Goal: Task Accomplishment & Management: Complete application form

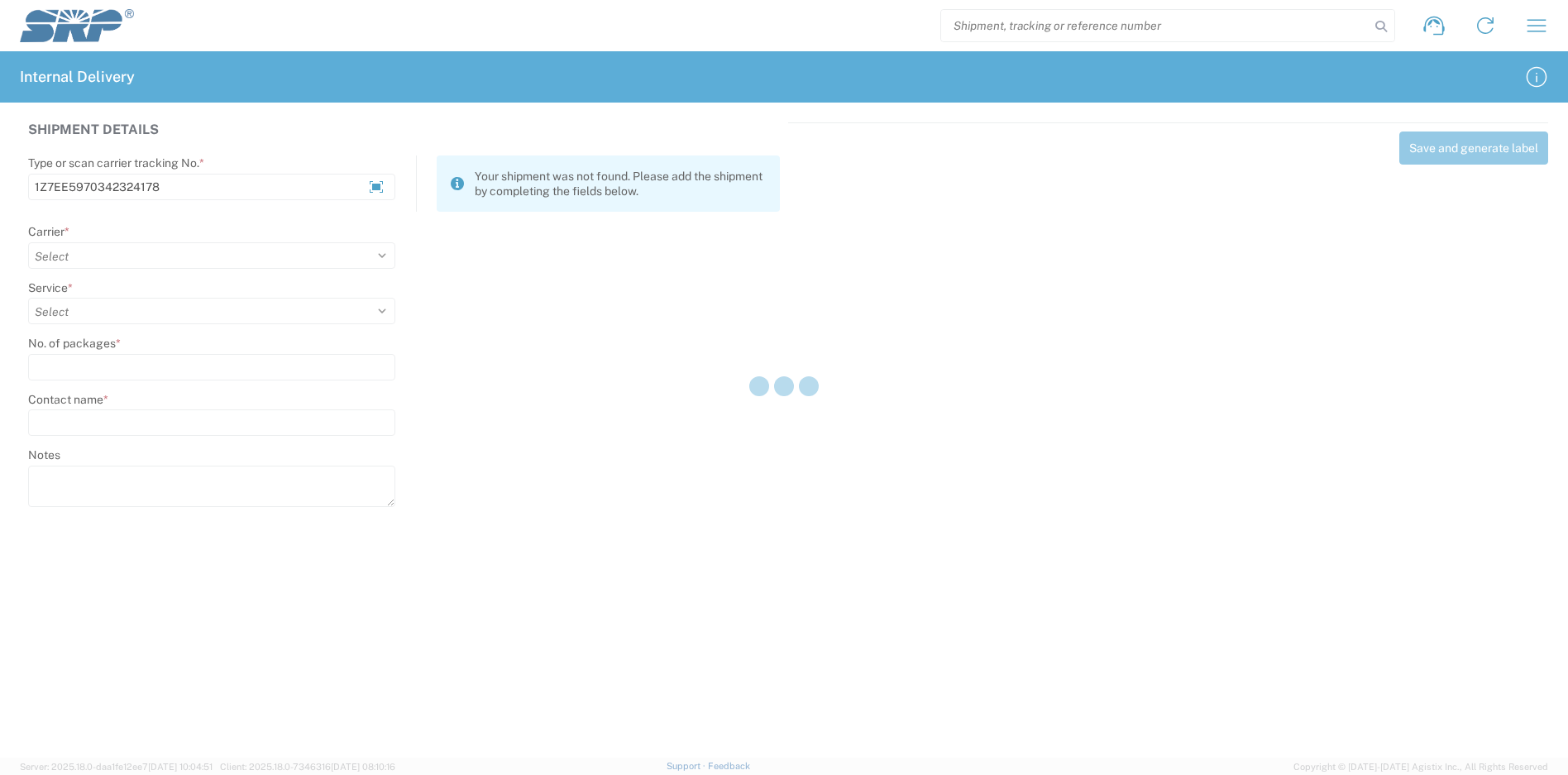
type input "1Z7EE5970342324178"
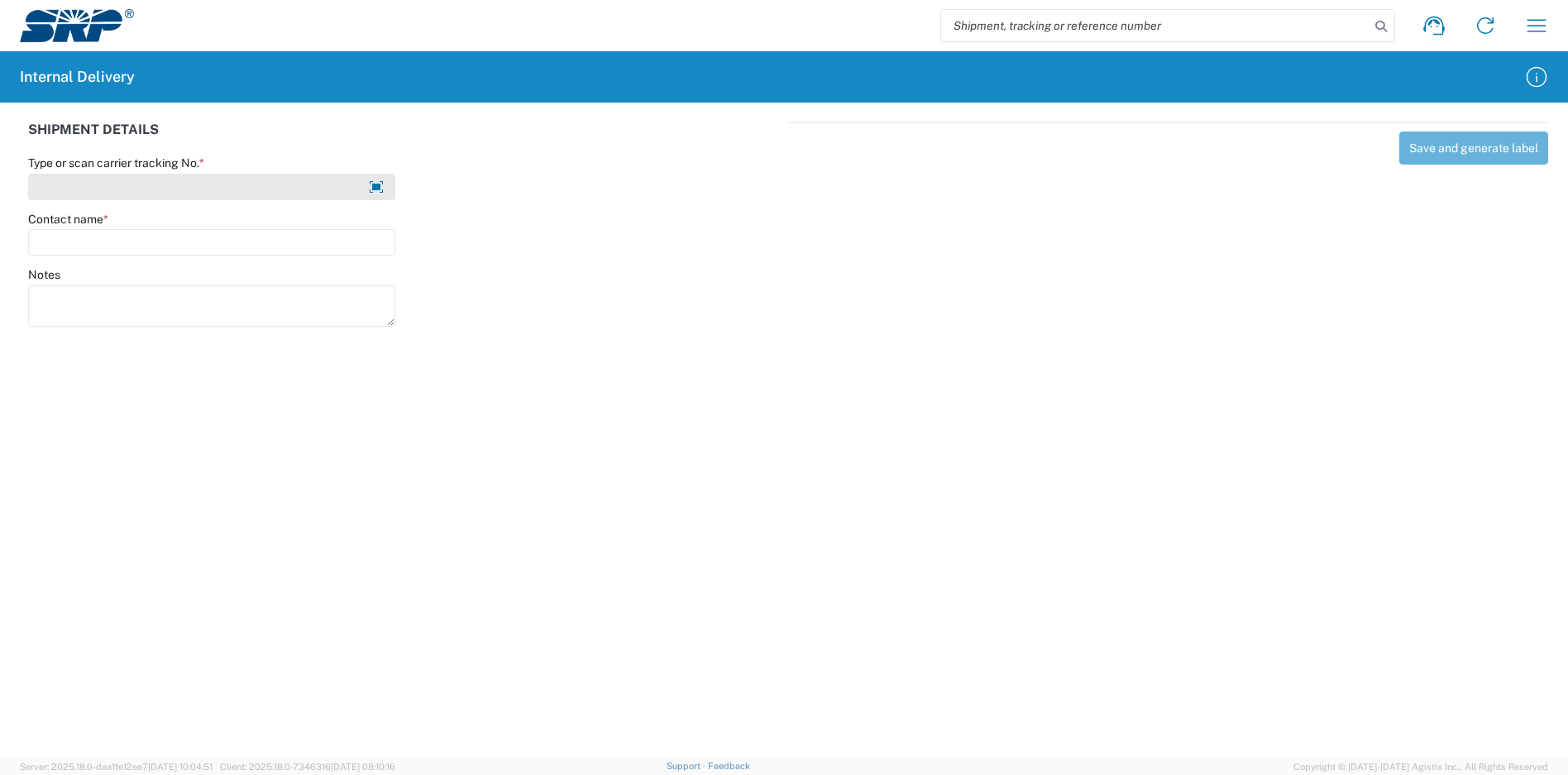
click at [220, 181] on input "Type or scan carrier tracking No. *" at bounding box center [212, 187] width 368 height 26
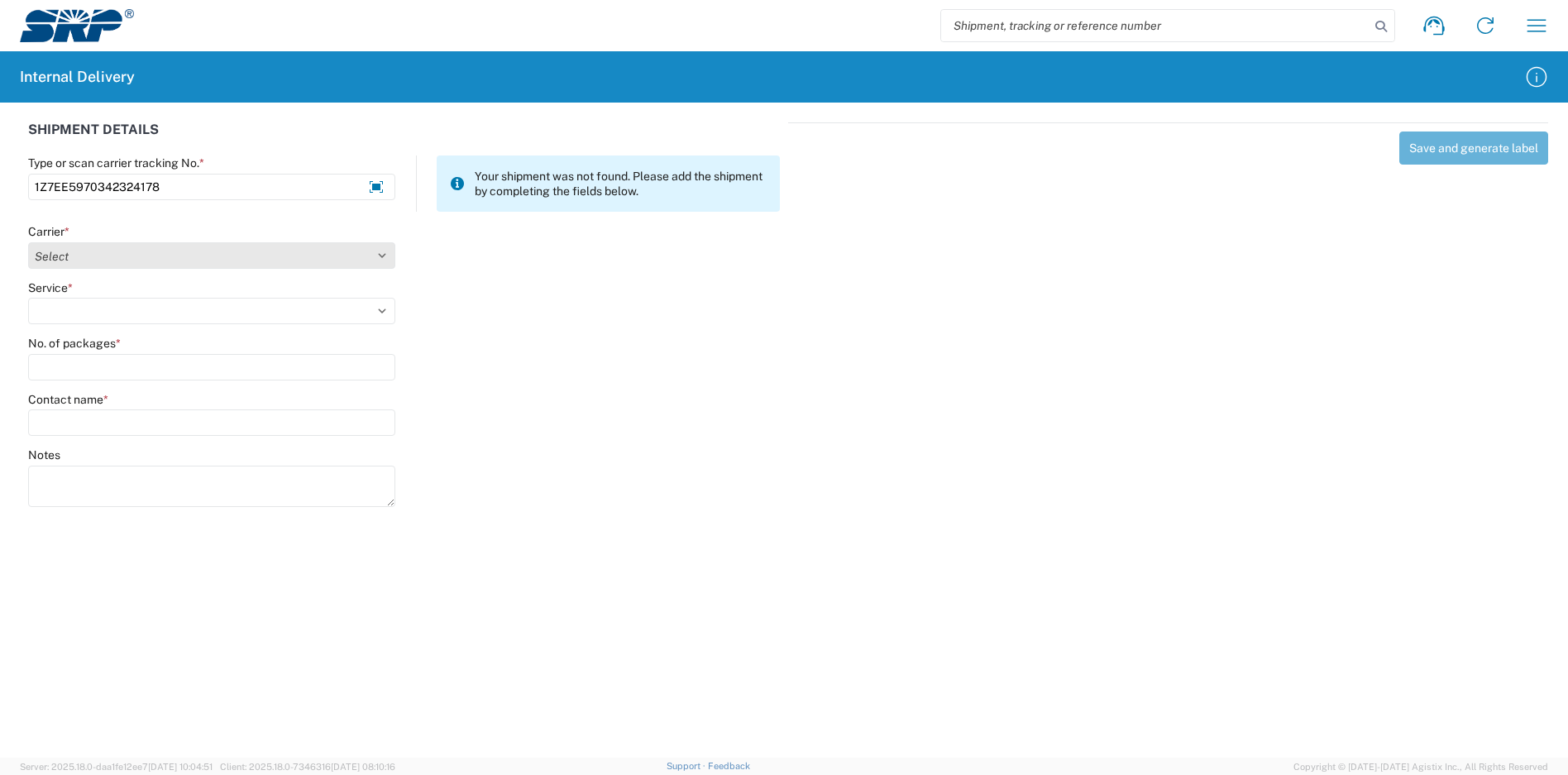
type input "1Z7EE5970342324178"
click at [178, 260] on select "Select Amazon Logistics ATI Trucking BC Dimerco Logistics Empire Southwest FedE…" at bounding box center [212, 256] width 368 height 26
select select "12"
click at [28, 242] on select "Select Amazon Logistics ATI Trucking BC Dimerco Logistics Empire Southwest FedE…" at bounding box center [212, 256] width 368 height 26
click at [91, 313] on select "Select 2nd Day Air 2nd Day Air A.M. 3 Day Select Basic BOUND PRINTED MATTER, UP…" at bounding box center [212, 311] width 368 height 26
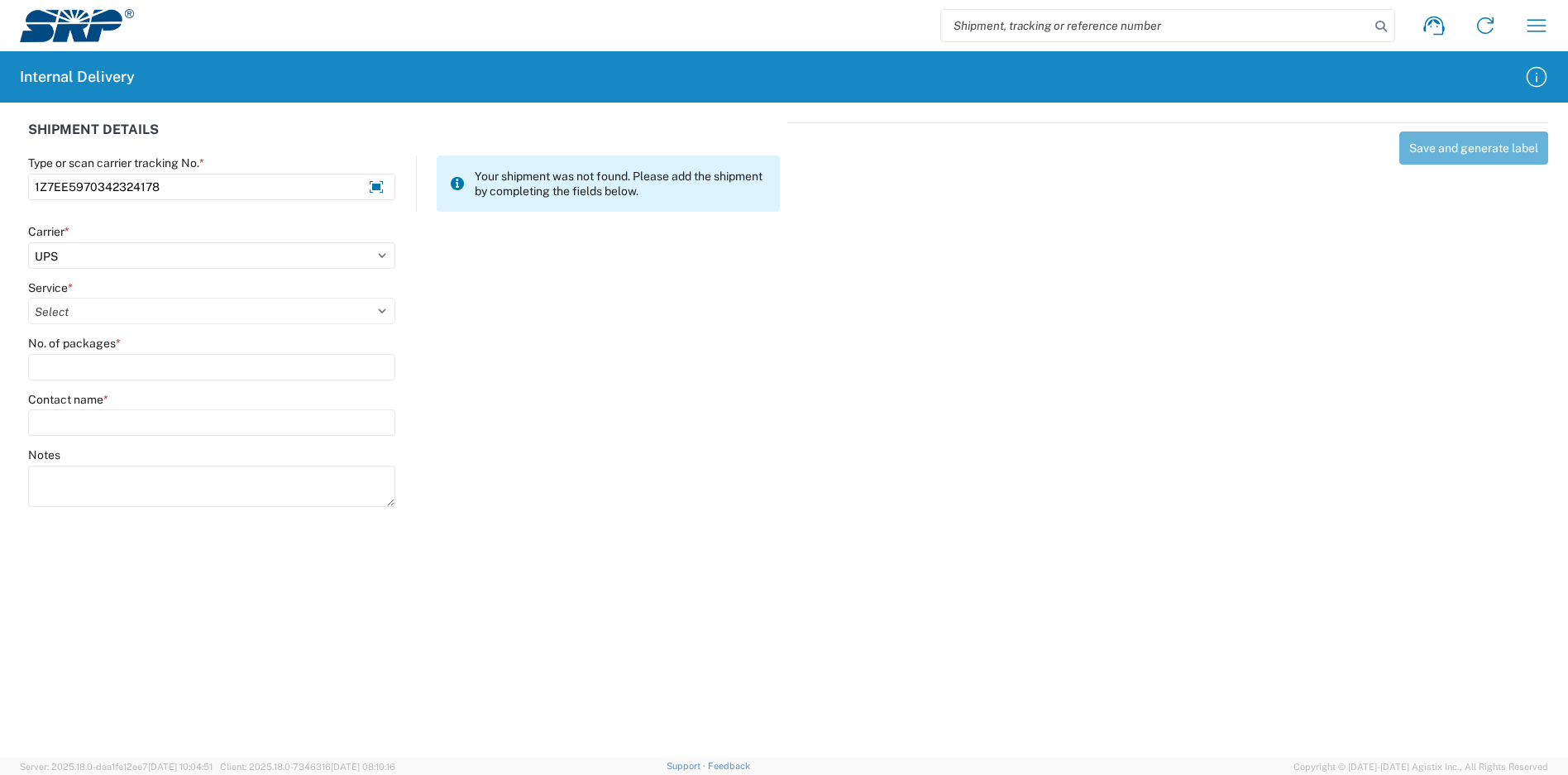
select select "43"
click at [28, 298] on select "Select 2nd Day Air 2nd Day Air A.M. 3 Day Select Basic BOUND PRINTED MATTER, UP…" at bounding box center [212, 311] width 368 height 26
click at [88, 376] on input "No. of packages *" at bounding box center [212, 367] width 368 height 26
type input "8"
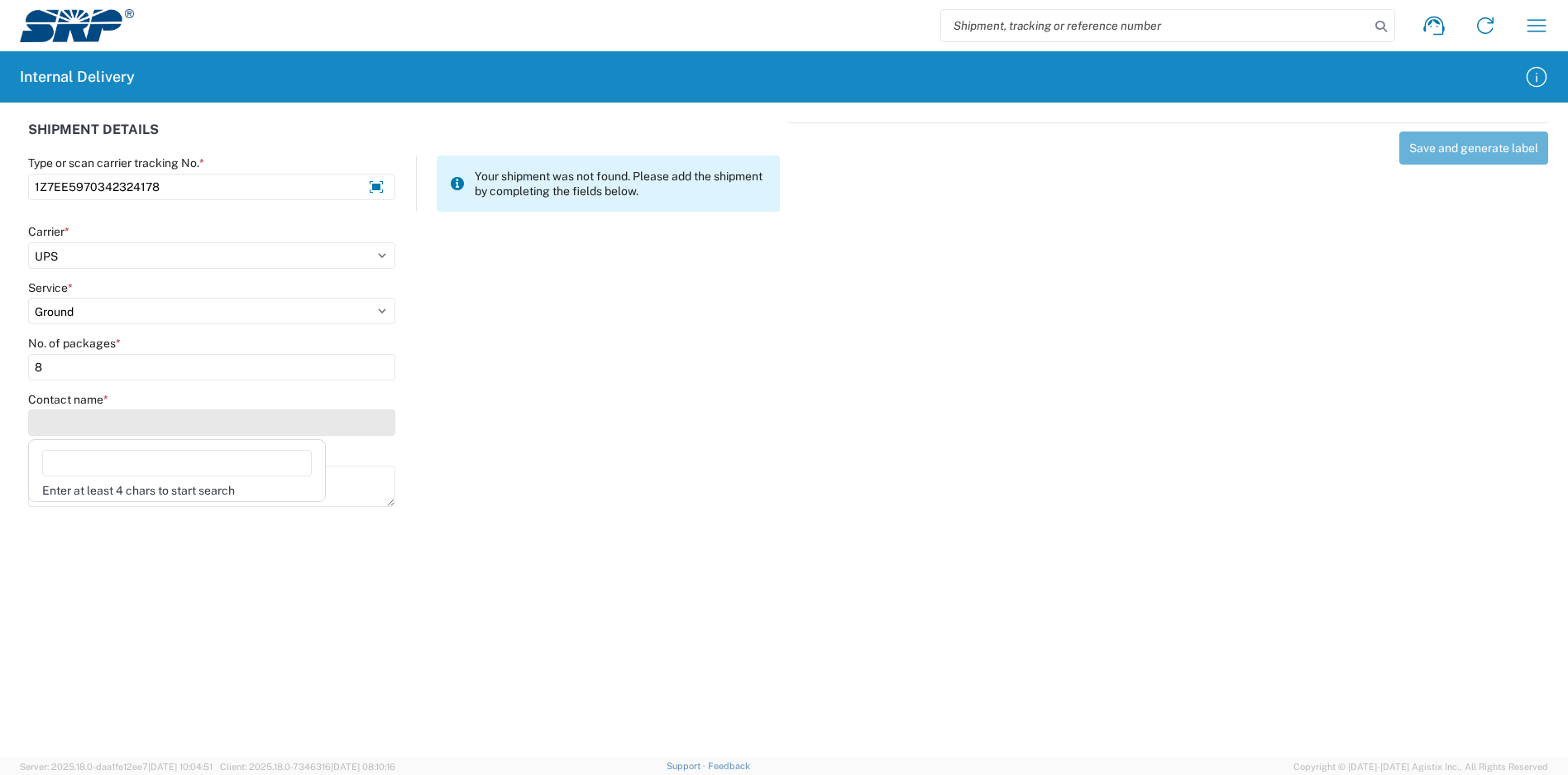
click at [115, 413] on input "Contact name *" at bounding box center [212, 422] width 368 height 26
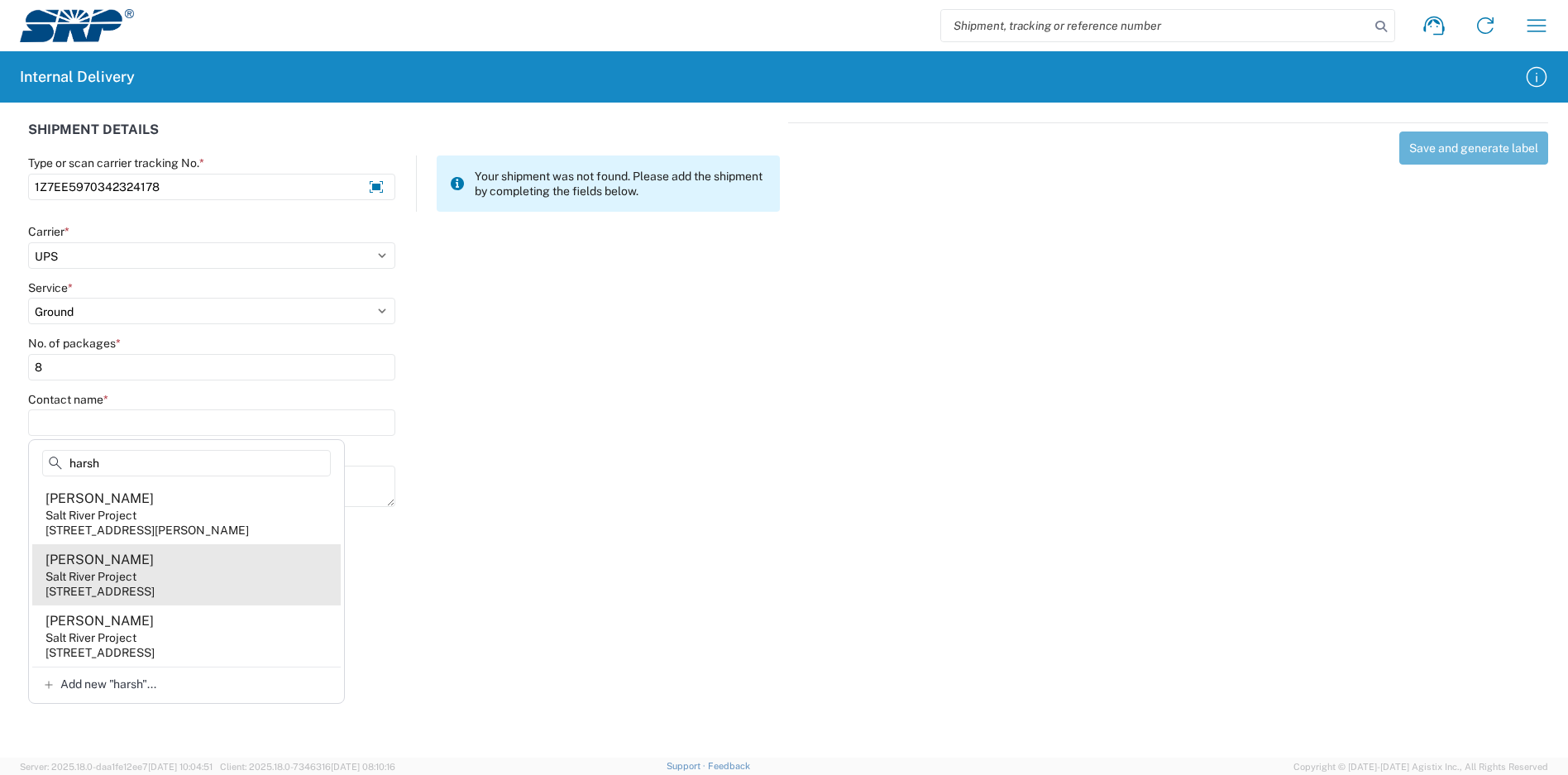
type input "harsh"
click at [202, 574] on agx-address-suggestion-item "[PERSON_NAME] Salt River Project [STREET_ADDRESS]" at bounding box center [187, 575] width 309 height 62
type input "[PERSON_NAME]"
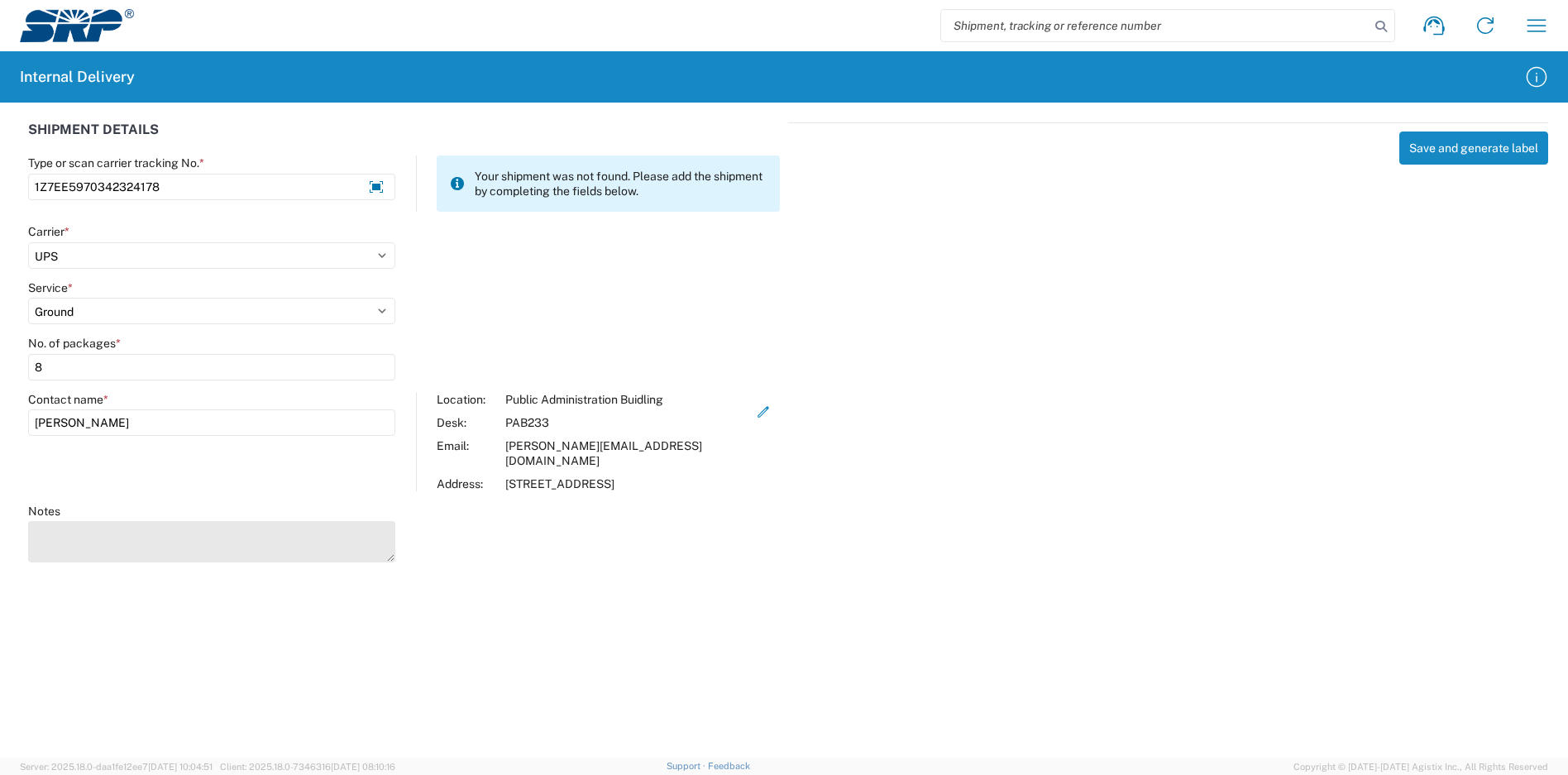
click at [201, 533] on textarea "Notes" at bounding box center [212, 542] width 368 height 41
click at [158, 535] on textarea "1Z7EE5970340441803 1Z7EE59703416399921Z7EE5970341243589" at bounding box center [212, 542] width 368 height 41
click at [162, 529] on textarea "1Z7EE5970340441803 1Z7EE5970341639992 1Z7EE59703429570201Z7EE59703419633821Z7EE…" at bounding box center [212, 542] width 368 height 41
click at [160, 540] on textarea "1Z7EE5970340441803 1Z7EE5970341639992 1Z7EE5970342957020 1Z7EE59703419633821Z7E…" at bounding box center [212, 542] width 368 height 41
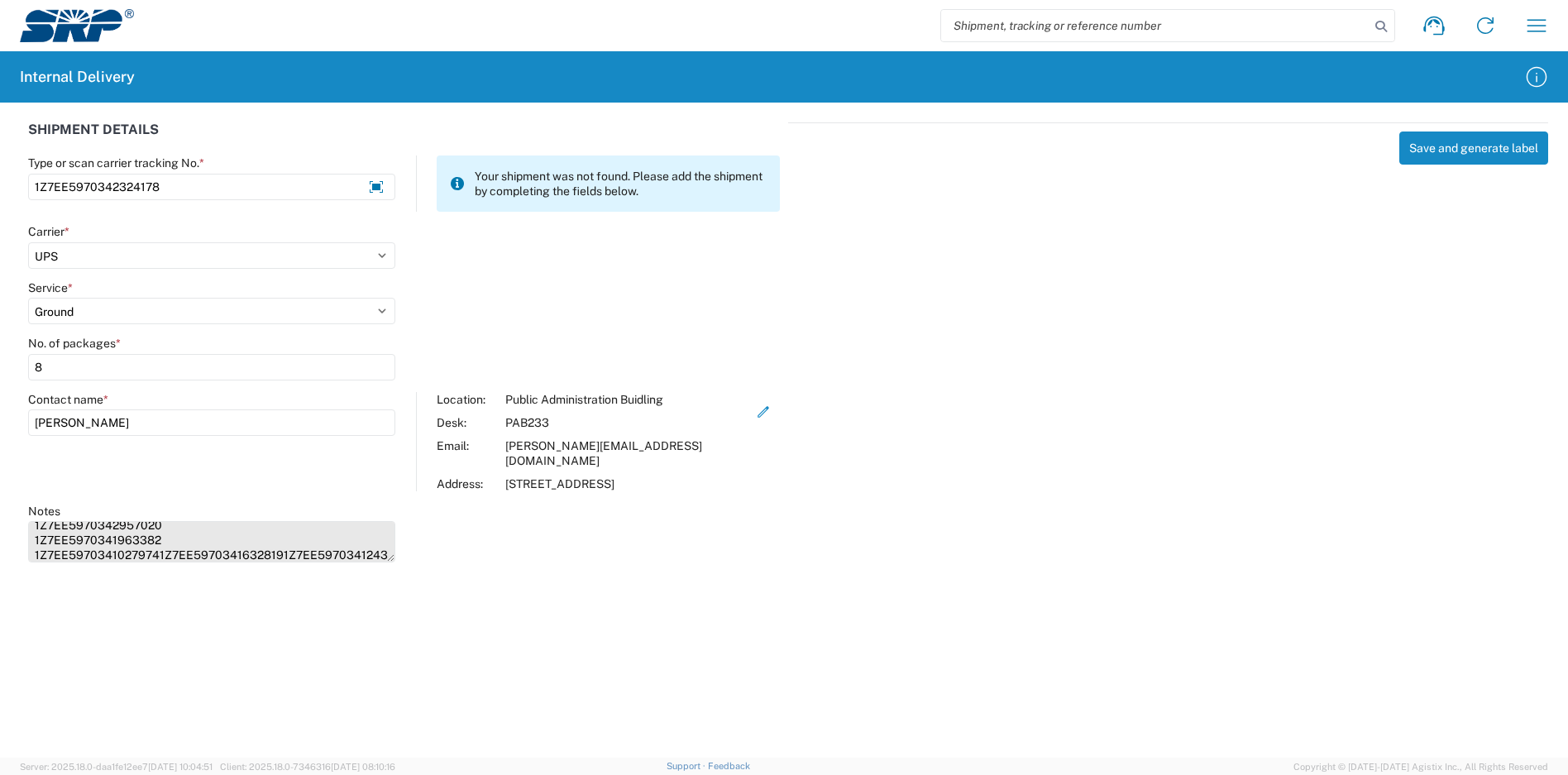
scroll to position [55, 0]
click at [158, 522] on textarea "1Z7EE5970340441803 1Z7EE5970341639992 1Z7EE5970342957020 1Z7EE5970341963382 1Z7…" at bounding box center [212, 542] width 368 height 41
click at [157, 533] on textarea "1Z7EE5970340441803 1Z7EE5970341639992 1Z7EE5970342957020 1Z7EE5970341963382 1Z7…" at bounding box center [212, 542] width 368 height 41
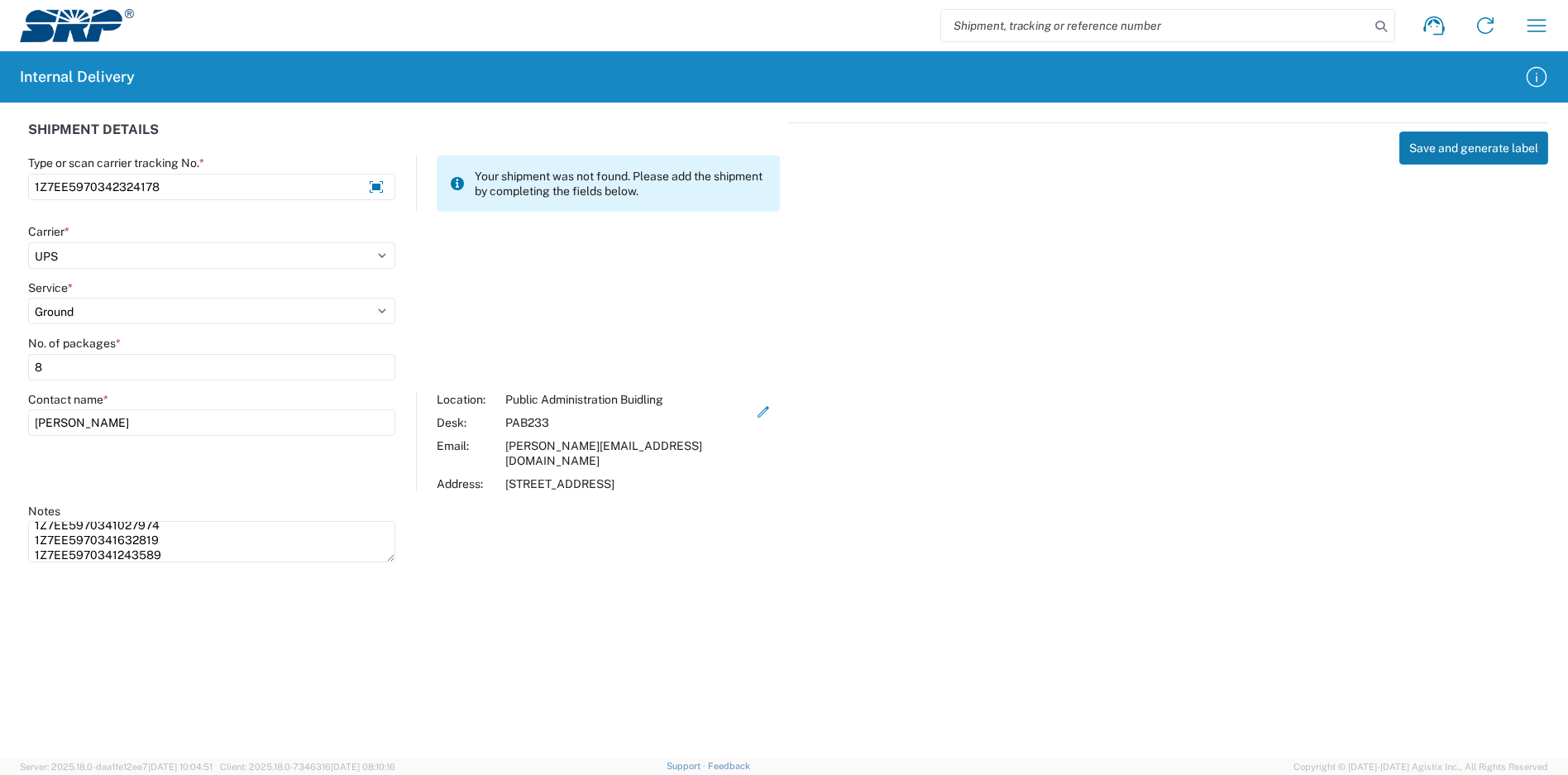
type textarea "1Z7EE5970340441803 1Z7EE5970341639992 1Z7EE5970342957020 1Z7EE5970341963382 1Z7…"
click at [1493, 147] on button "Save and generate label" at bounding box center [1474, 147] width 149 height 33
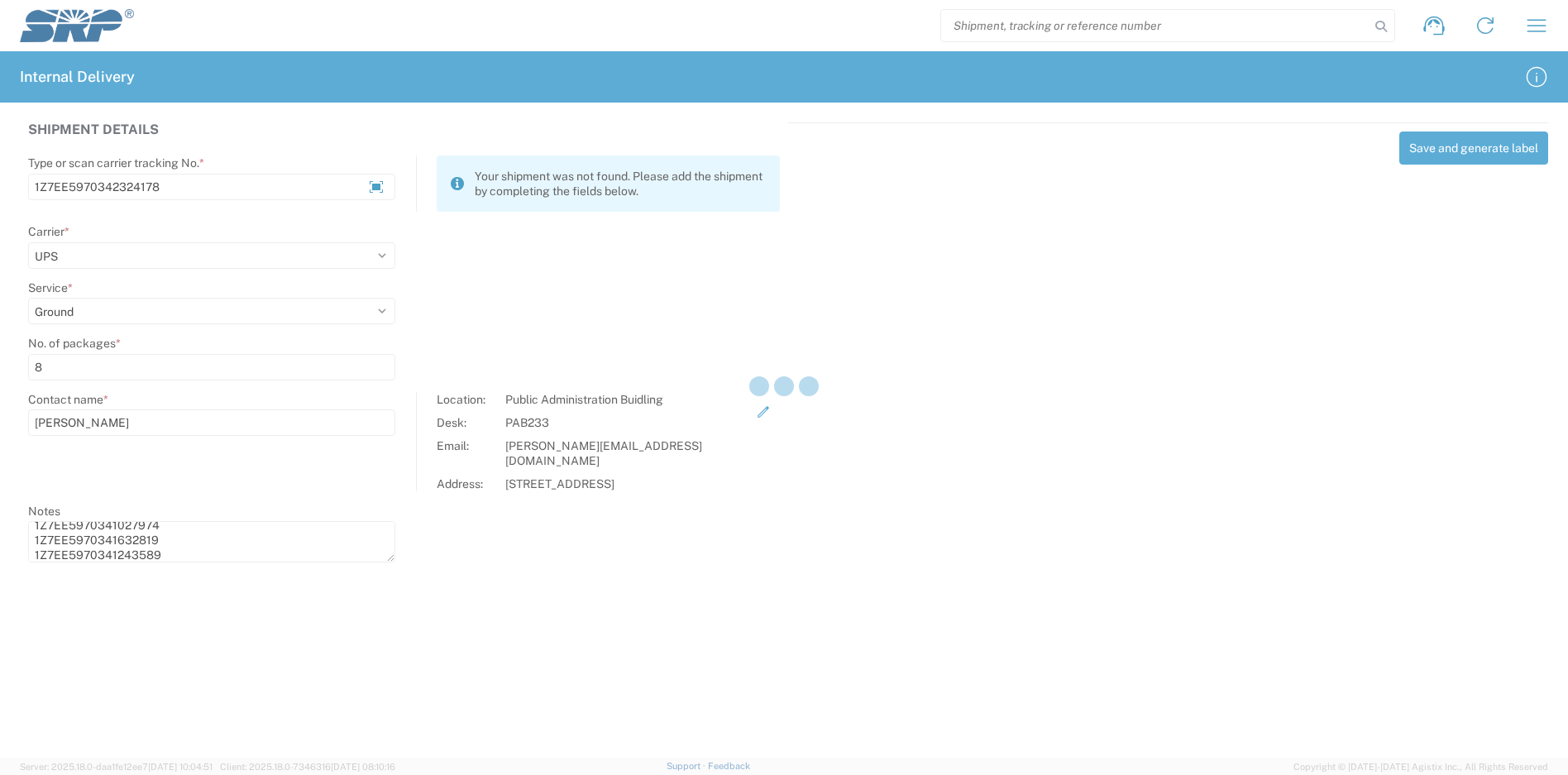
select select
